Goal: Go to known website: Access a specific website the user already knows

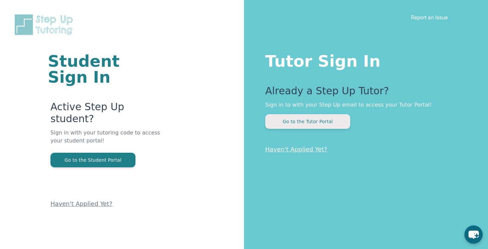
click at [296, 123] on button "Go to the Tutor Portal" at bounding box center [307, 121] width 85 height 15
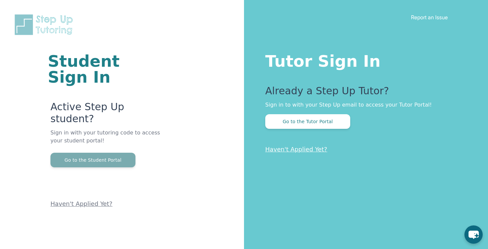
click at [115, 153] on button "Go to the Student Portal" at bounding box center [92, 160] width 85 height 15
